Goal: Use online tool/utility: Utilize a website feature to perform a specific function

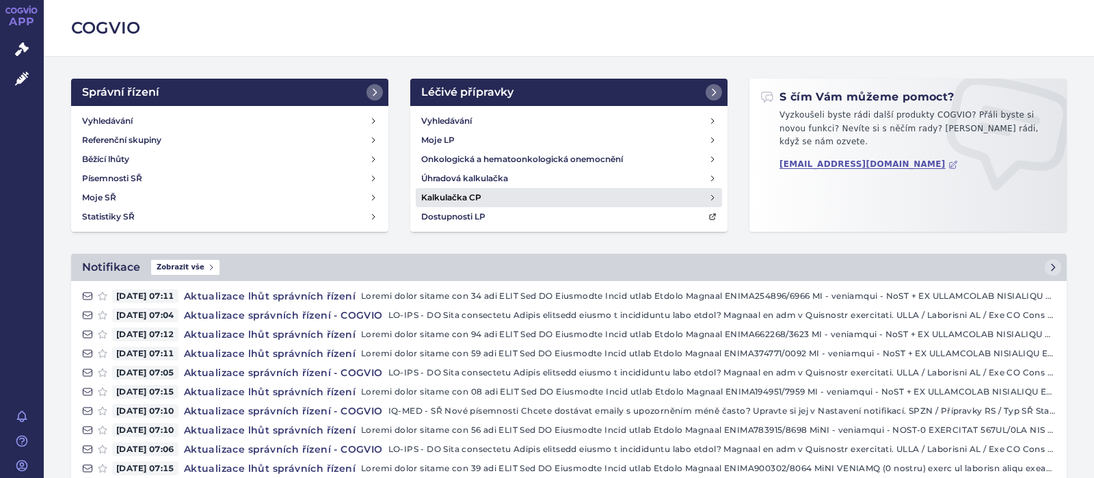
click at [449, 193] on h4 "Kalkulačka CP" at bounding box center [451, 198] width 60 height 14
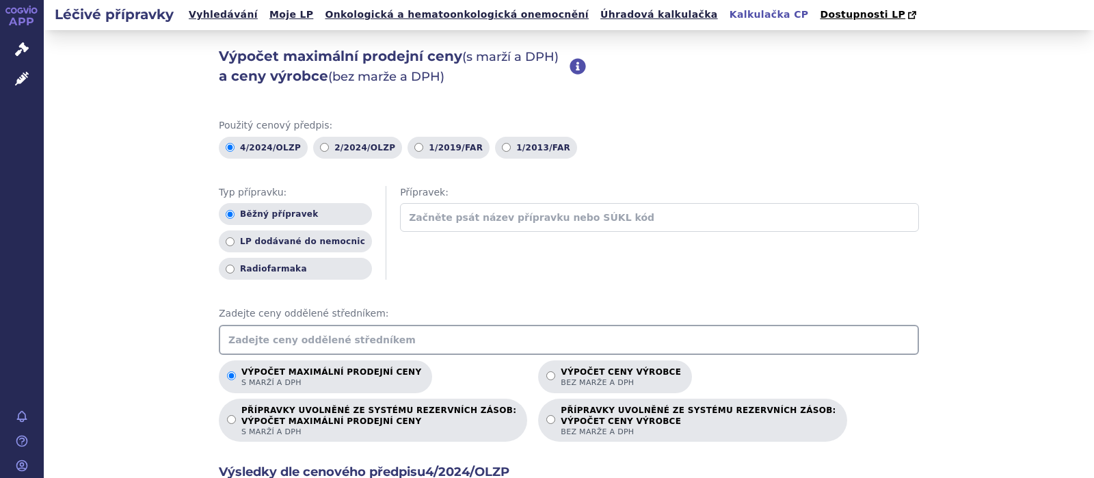
click at [327, 338] on input "text" at bounding box center [569, 340] width 700 height 30
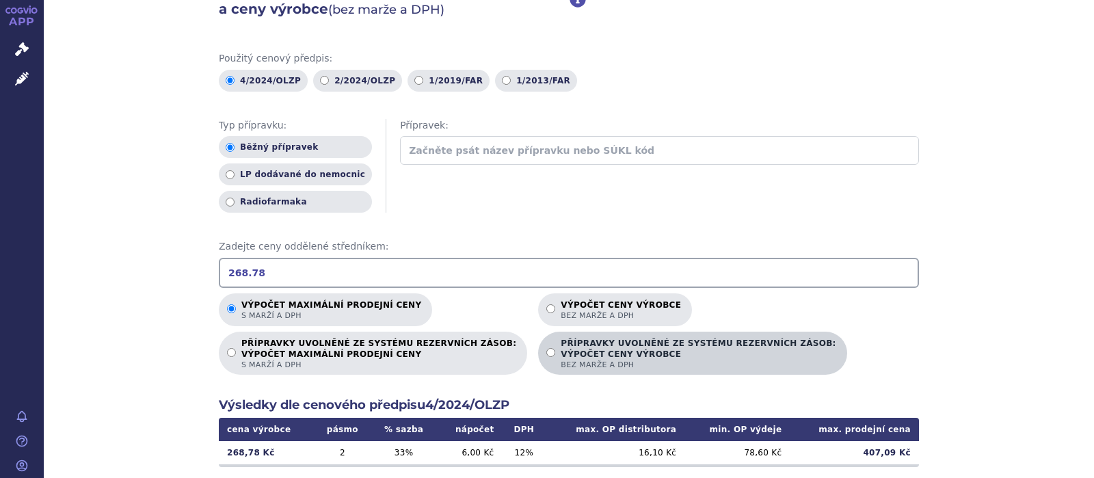
scroll to position [89, 0]
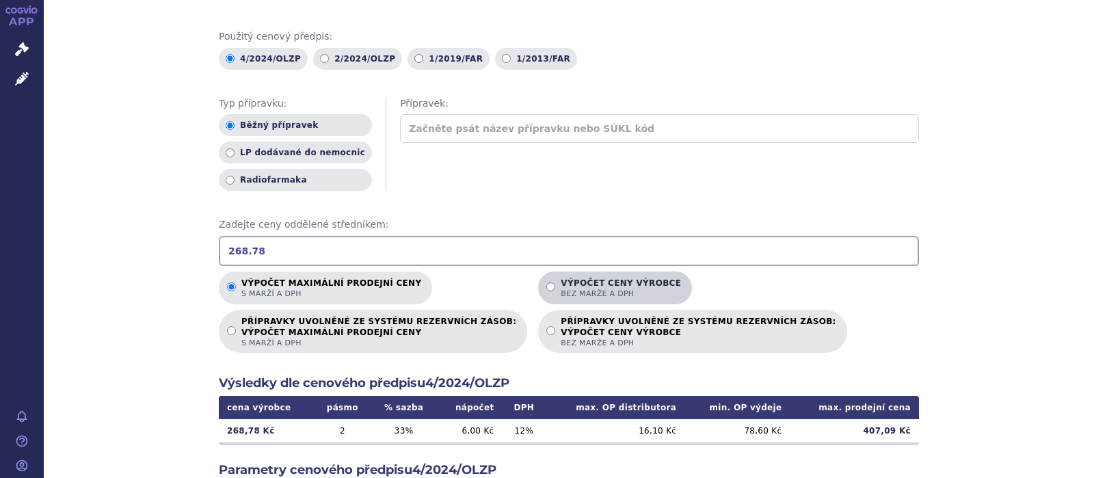
type input "268.78"
click at [546, 286] on input "Výpočet ceny výrobce bez marže a DPH" at bounding box center [550, 286] width 9 height 9
radio input "true"
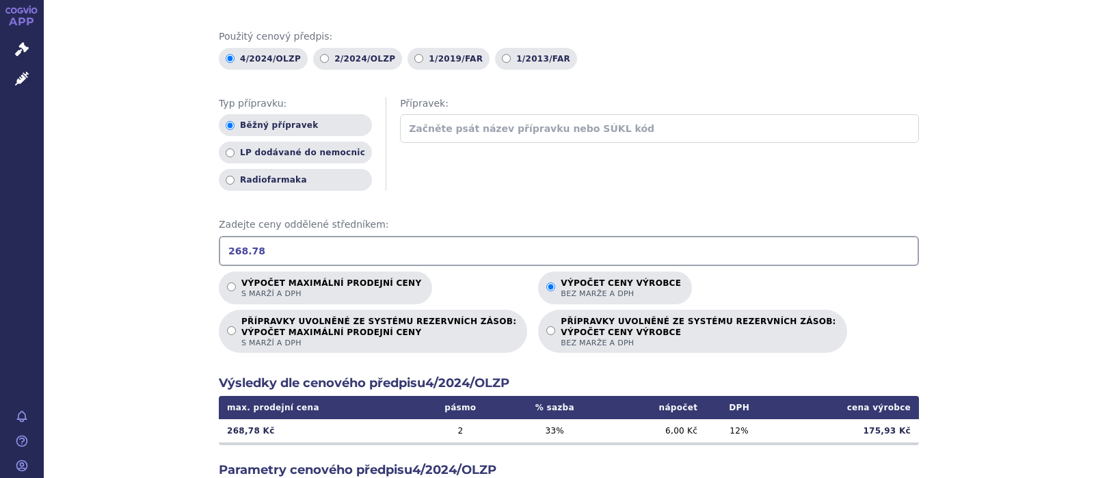
click at [256, 250] on input "268.78" at bounding box center [569, 251] width 700 height 30
click at [546, 288] on input "Výpočet ceny výrobce bez marže a DPH" at bounding box center [550, 286] width 9 height 9
click at [546, 283] on input "Výpočet ceny výrobce bez marže a DPH" at bounding box center [550, 286] width 9 height 9
click at [248, 256] on input "268.79" at bounding box center [569, 251] width 700 height 30
click at [277, 253] on input "268.79" at bounding box center [569, 251] width 700 height 30
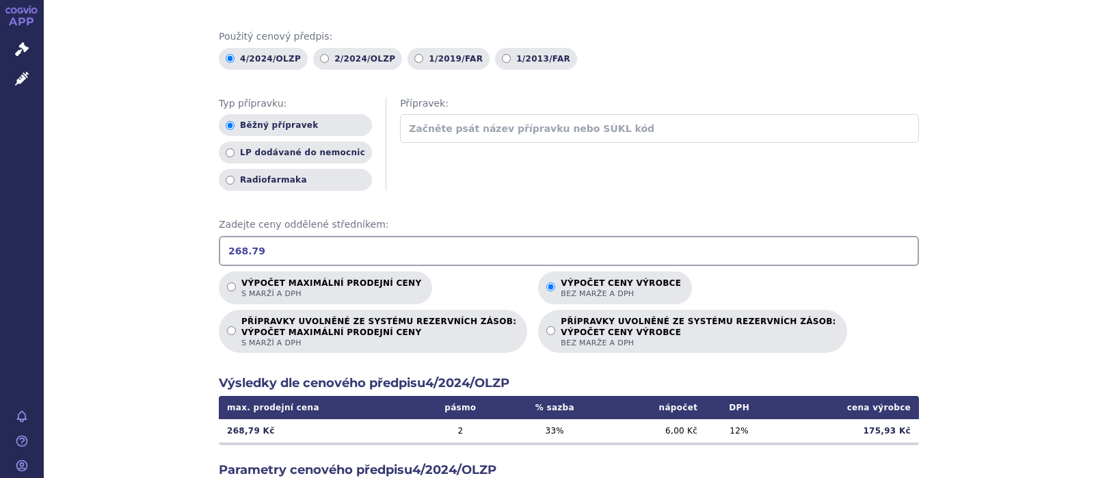
drag, startPoint x: 268, startPoint y: 252, endPoint x: 187, endPoint y: 247, distance: 80.8
click at [219, 247] on input "268.79" at bounding box center [569, 251] width 700 height 30
type input "268.79"
click at [630, 306] on ul "Výpočet maximální prodejní ceny s marží a DPH Výpočet ceny výrobce bez marže a …" at bounding box center [533, 312] width 628 height 82
click at [884, 394] on div "Použitý cenový předpis: 4/2024/OLZP 2/2024/OLZP 1/2019/FAR 1/2013/FAR Typ přípr…" at bounding box center [569, 376] width 700 height 692
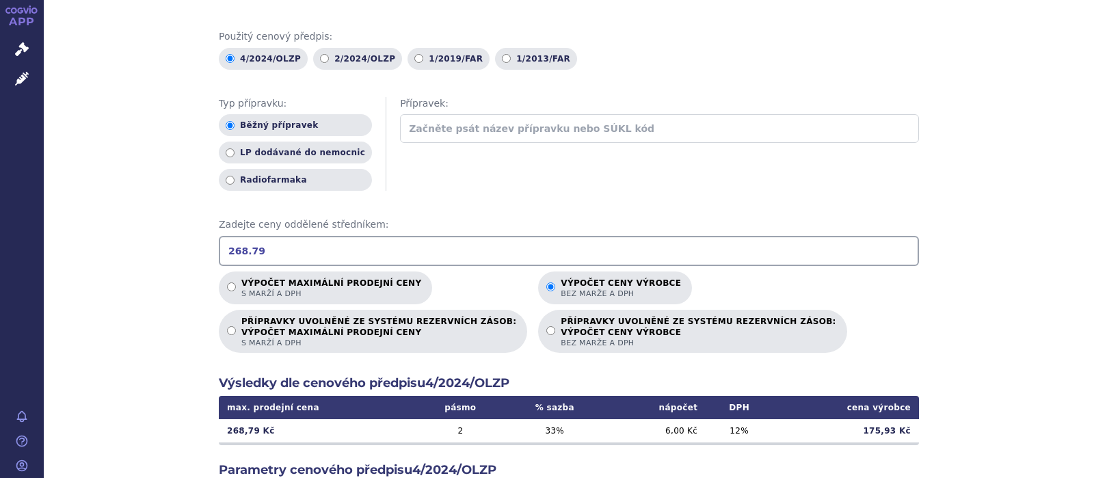
scroll to position [267, 0]
